Goal: Task Accomplishment & Management: Use online tool/utility

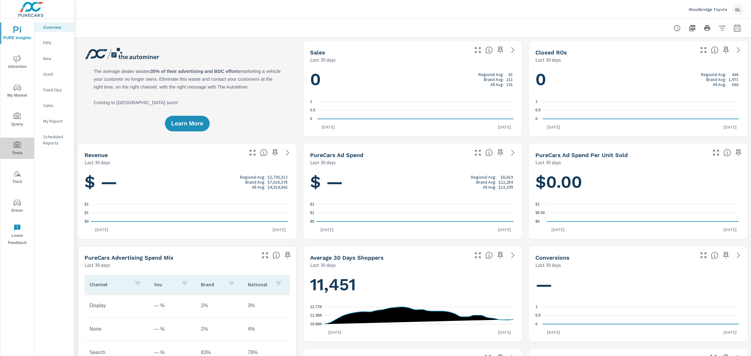
click at [16, 146] on icon "nav menu" at bounding box center [17, 145] width 8 height 8
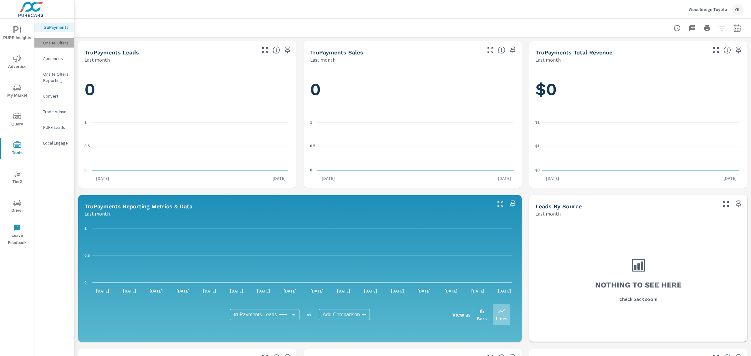
click at [52, 42] on p "Onsite Offers" at bounding box center [56, 43] width 26 height 6
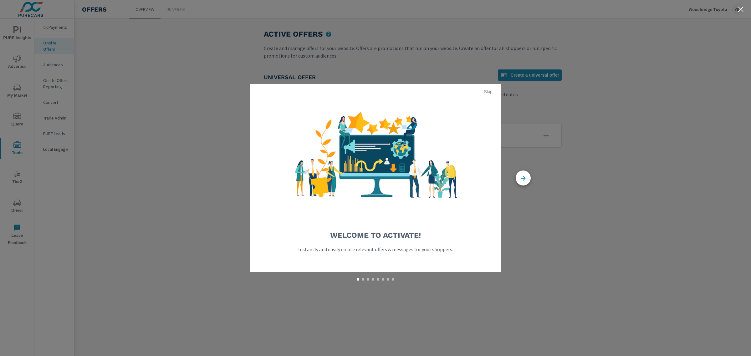
click at [483, 91] on span "Skip" at bounding box center [488, 92] width 15 height 6
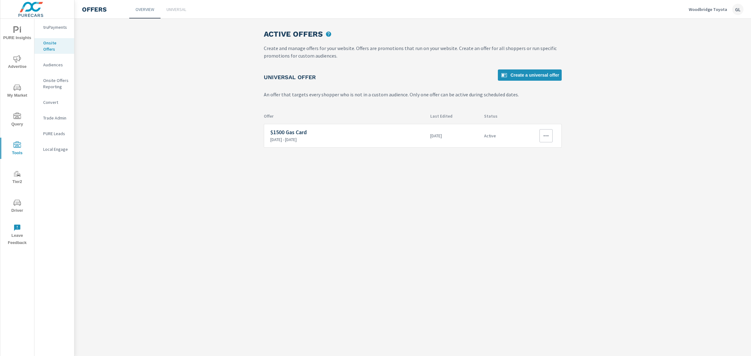
click at [547, 136] on icon "button" at bounding box center [546, 136] width 8 height 8
click at [182, 129] on div at bounding box center [375, 178] width 751 height 356
click at [290, 132] on h6 "$1500 Gas Card" at bounding box center [347, 132] width 155 height 6
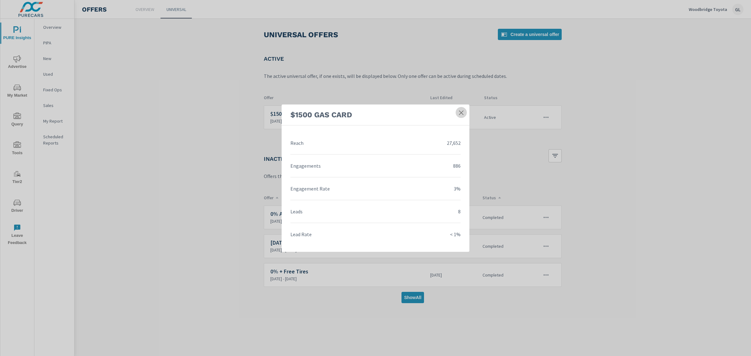
click at [461, 113] on icon at bounding box center [461, 112] width 4 height 4
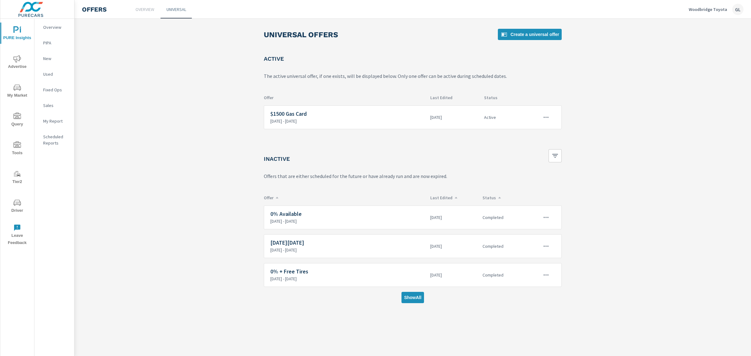
click at [10, 147] on span "Tools" at bounding box center [17, 148] width 30 height 15
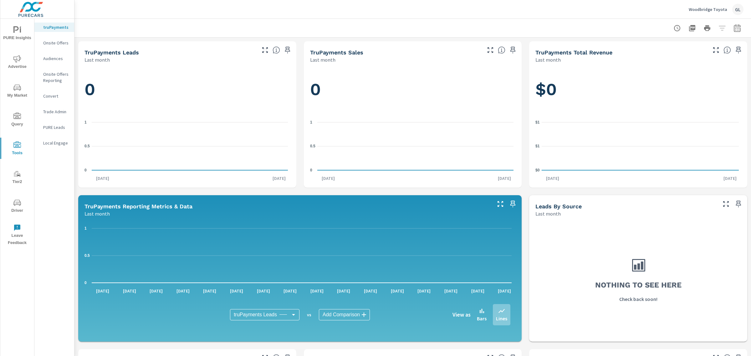
click at [52, 43] on p "Onsite Offers" at bounding box center [56, 43] width 26 height 6
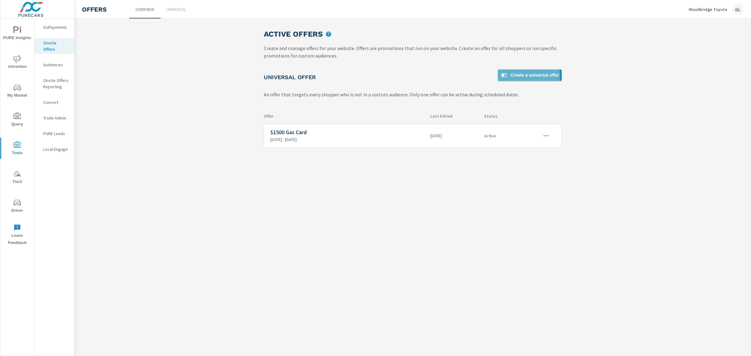
click at [508, 75] on icon at bounding box center [504, 75] width 8 height 8
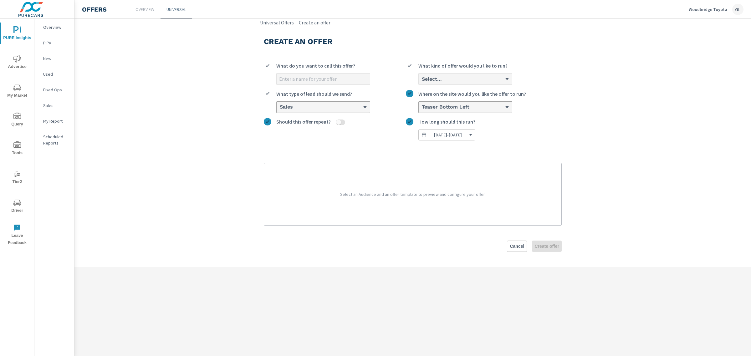
click at [20, 147] on icon "nav menu" at bounding box center [17, 144] width 8 height 6
